Goal: Information Seeking & Learning: Stay updated

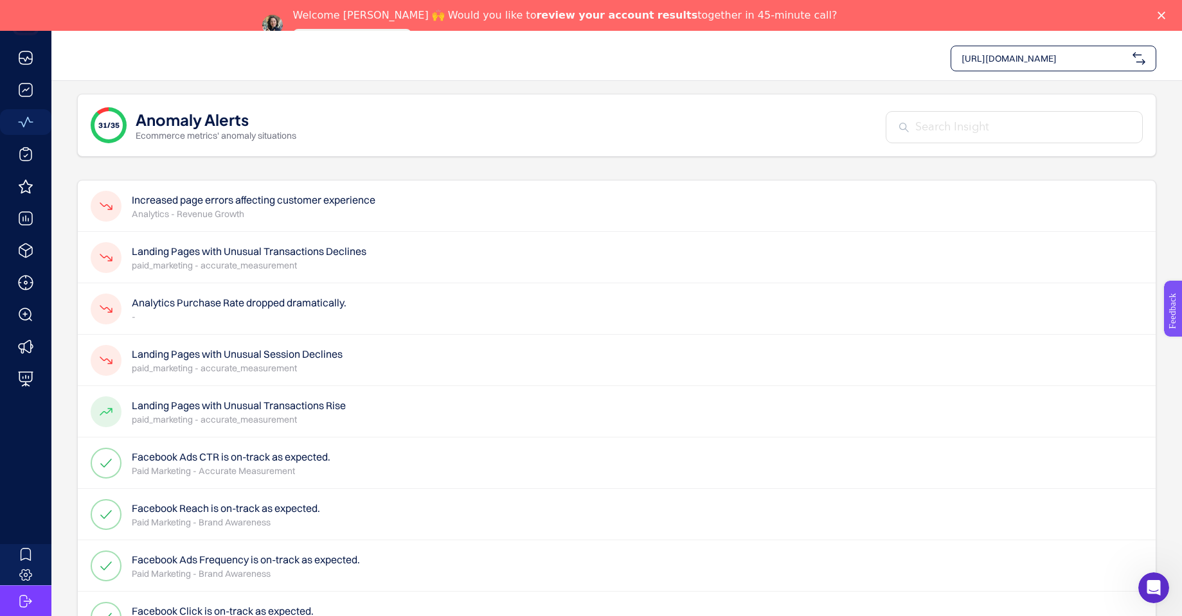
click at [124, 360] on div "Landing Pages with Unusual Session Declines paid_marketing - accurate_measureme…" at bounding box center [217, 360] width 252 height 31
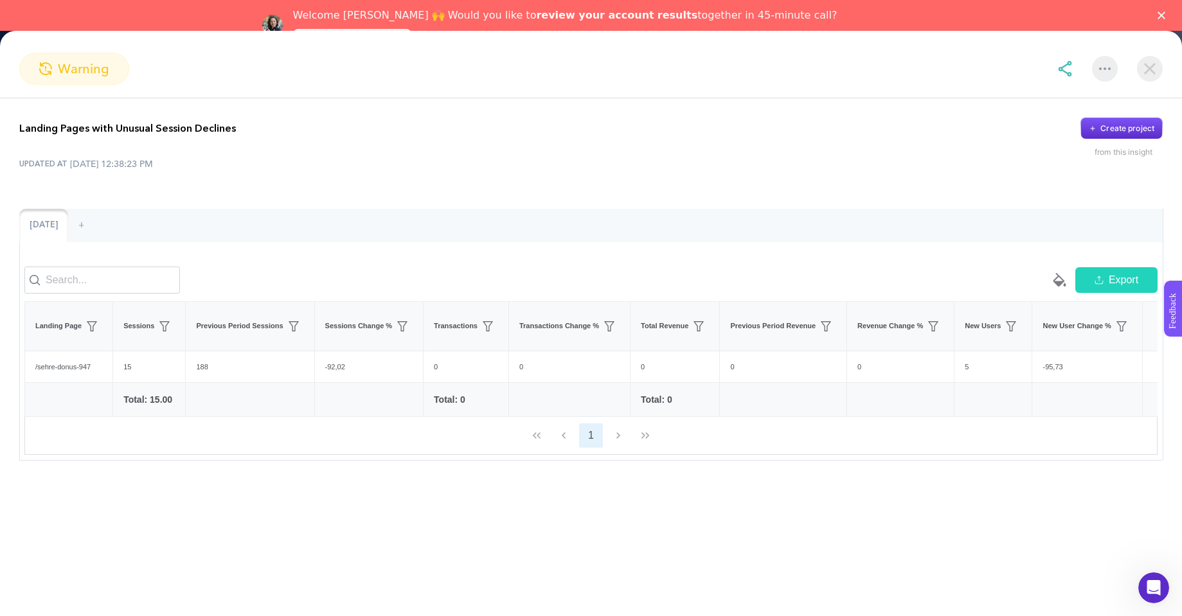
click at [1104, 69] on img at bounding box center [1105, 68] width 12 height 3
click at [1104, 68] on img at bounding box center [1105, 68] width 12 height 3
click at [1149, 68] on img at bounding box center [1150, 69] width 26 height 26
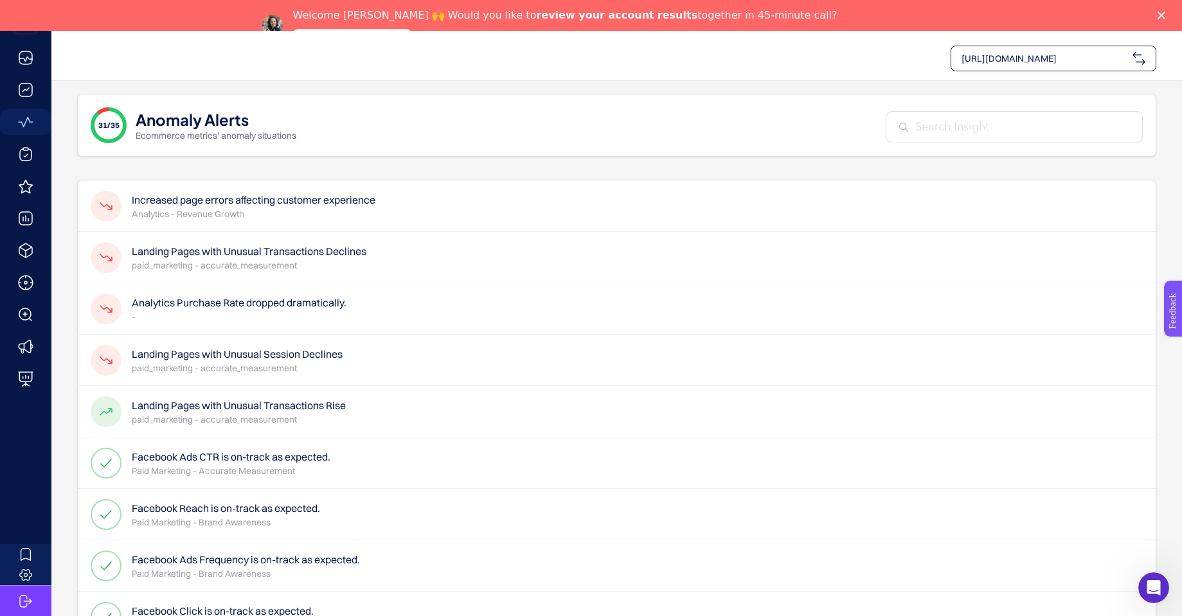
click at [242, 299] on h4 "Analytics Purchase Rate dropped dramatically." at bounding box center [239, 302] width 215 height 15
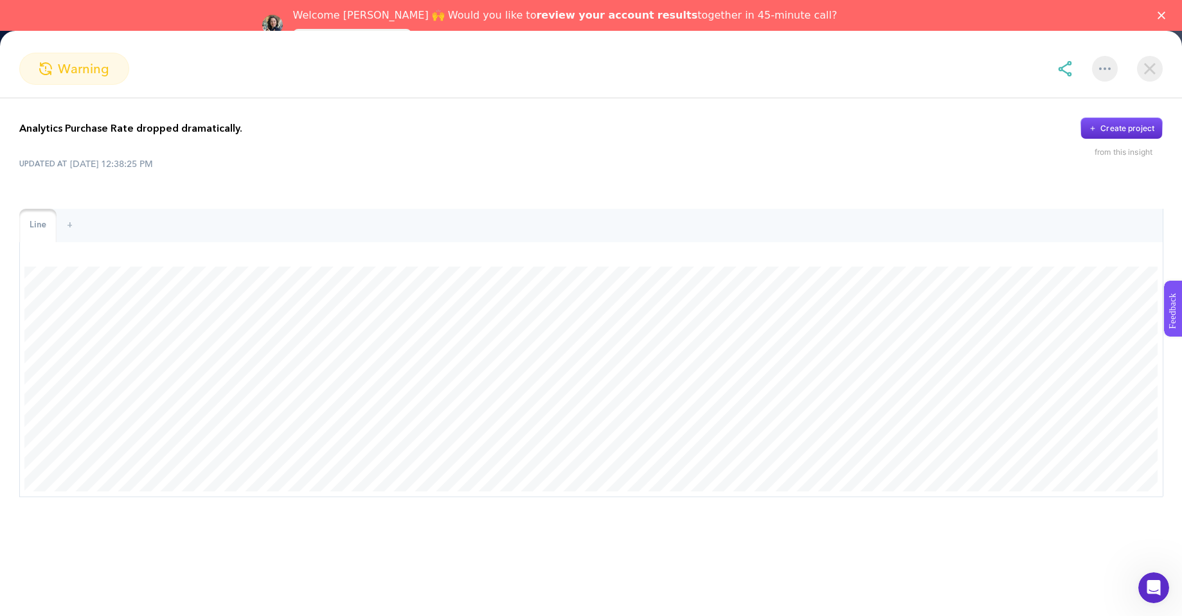
click at [1153, 72] on img at bounding box center [1150, 69] width 26 height 26
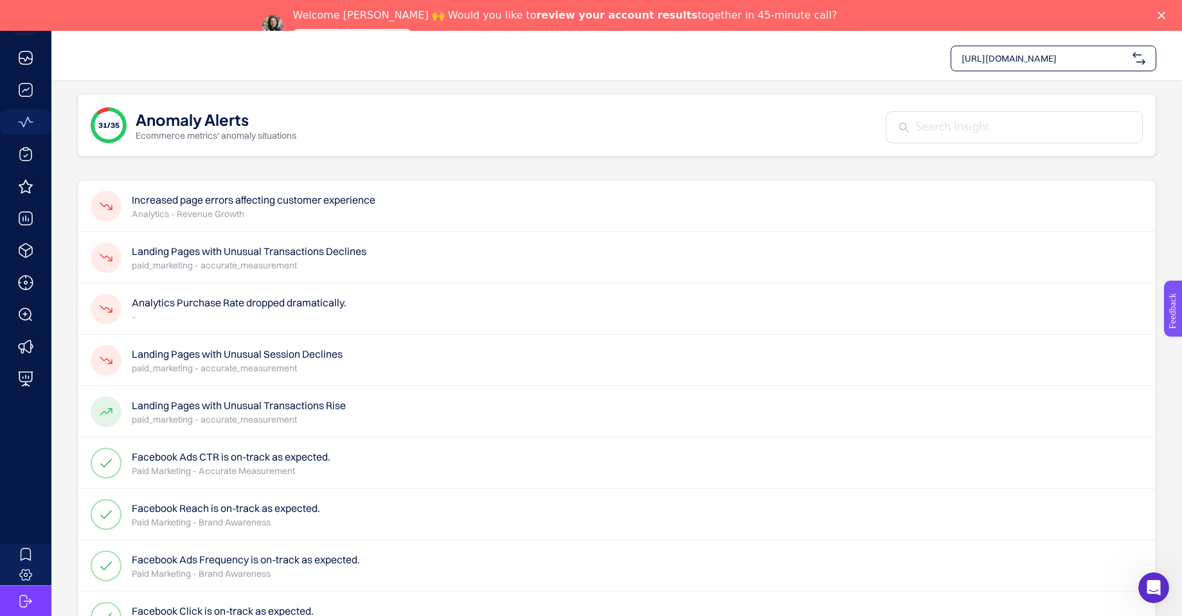
click at [306, 252] on h4 "Landing Pages with Unusual Transactions Declines" at bounding box center [249, 251] width 235 height 15
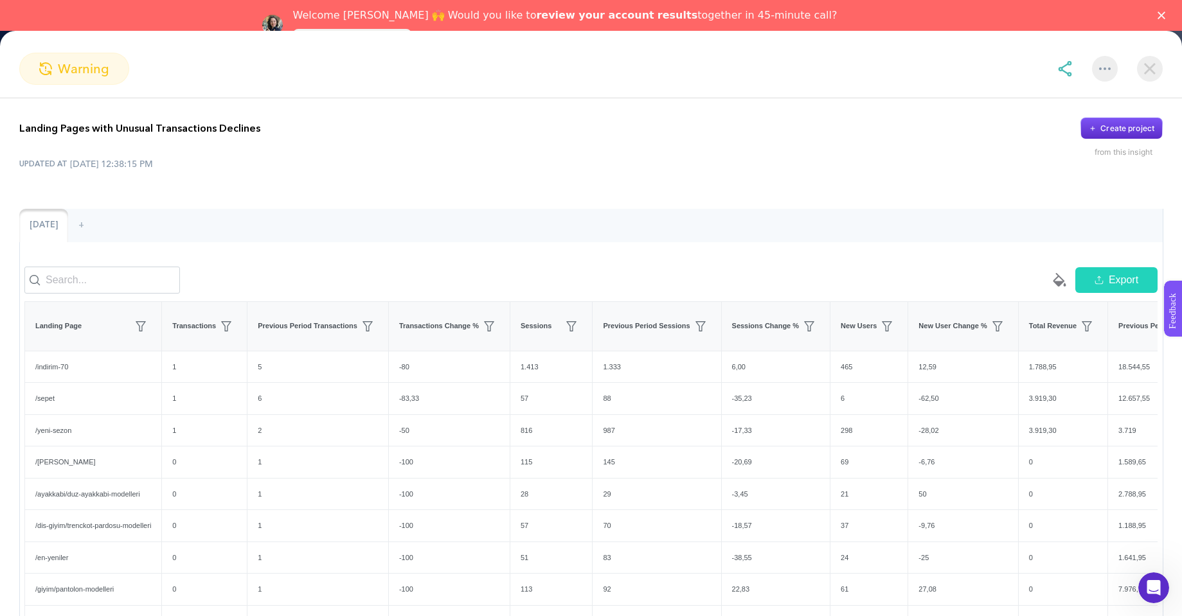
click at [1153, 76] on img at bounding box center [1150, 69] width 26 height 26
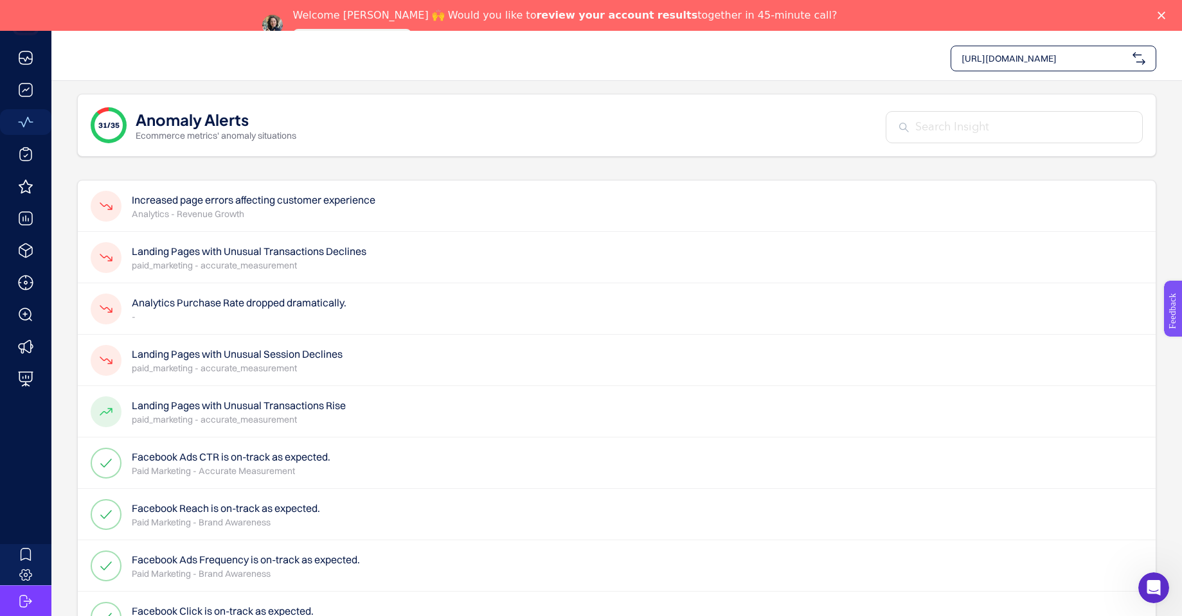
click at [316, 206] on h4 "Increased page errors affecting customer experience" at bounding box center [254, 199] width 244 height 15
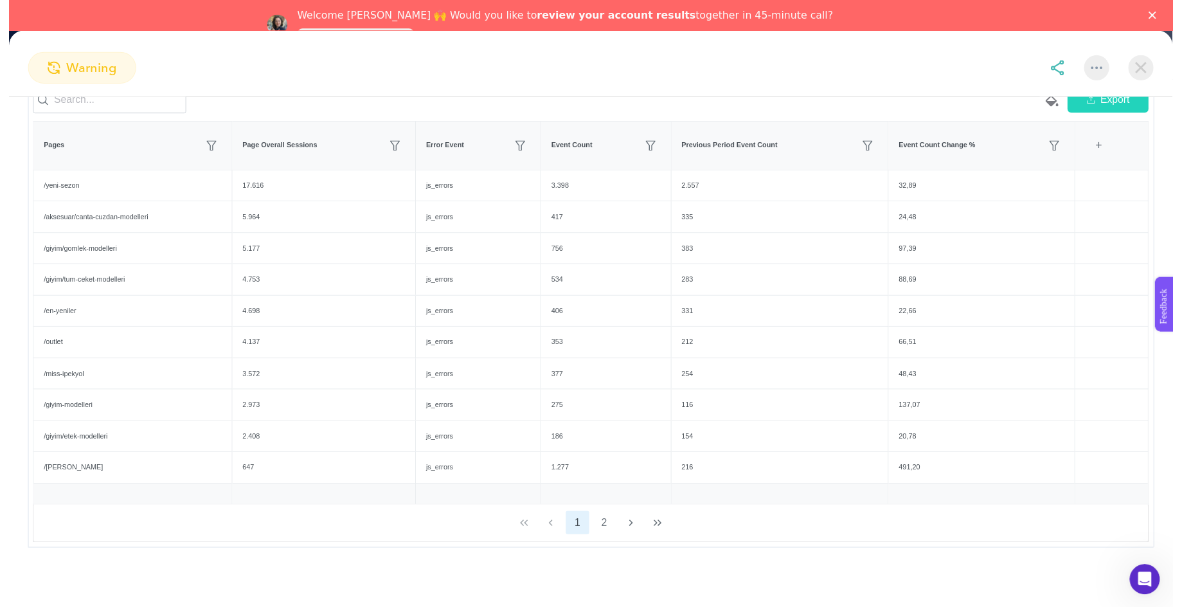
scroll to position [188, 0]
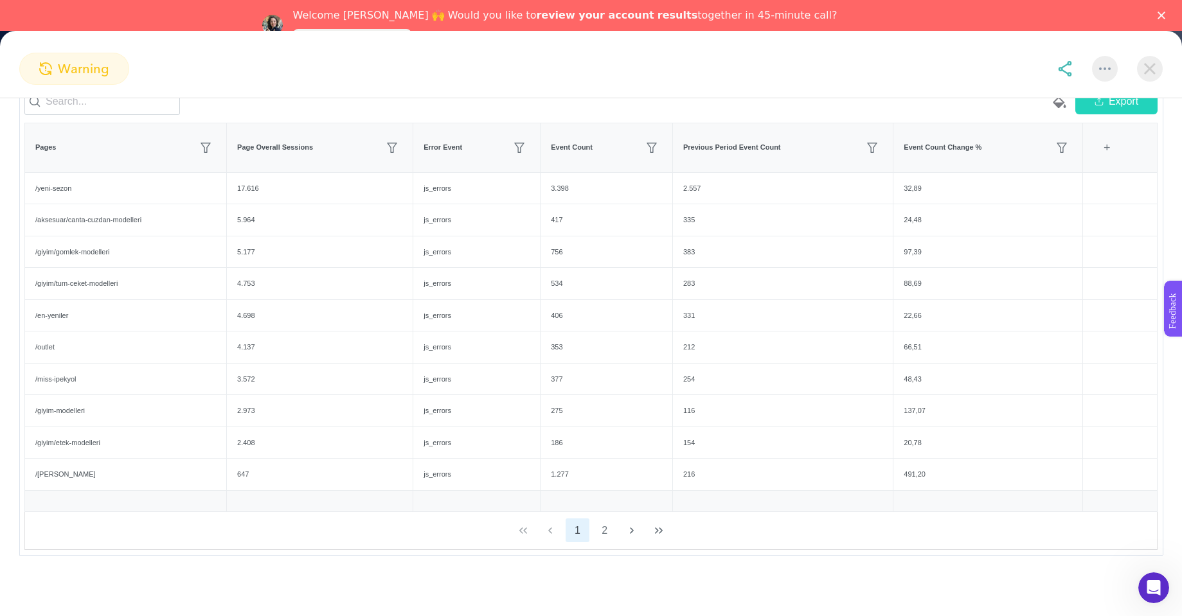
click at [1148, 70] on img at bounding box center [1150, 69] width 26 height 26
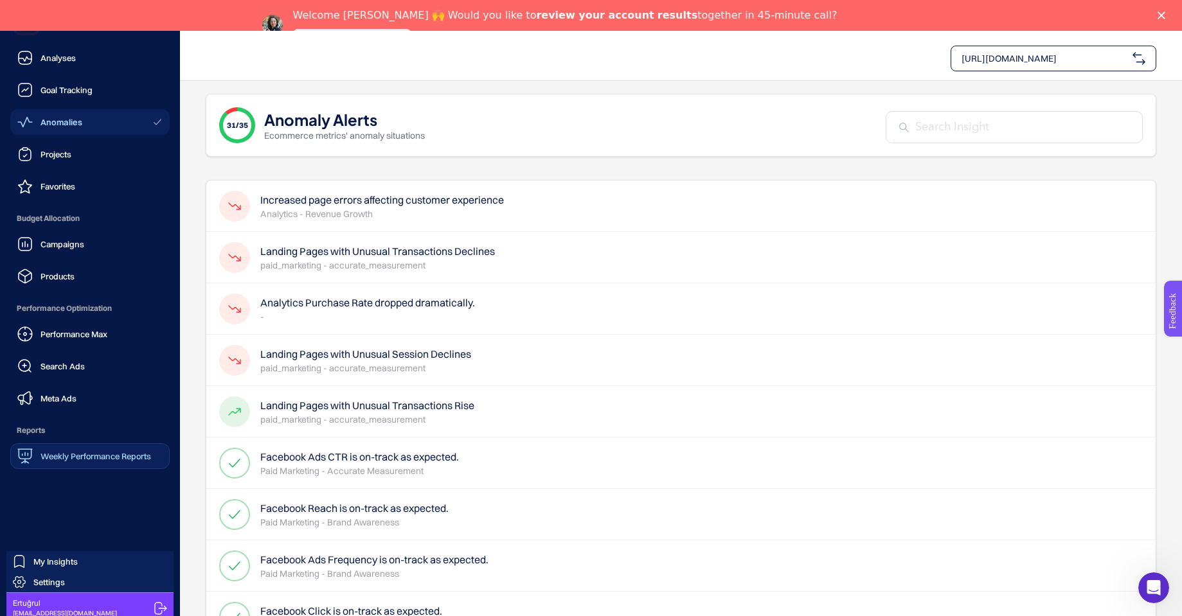
click at [62, 460] on span "Weekly Performance Reports" at bounding box center [95, 456] width 111 height 10
